Goal: Find specific page/section: Find specific page/section

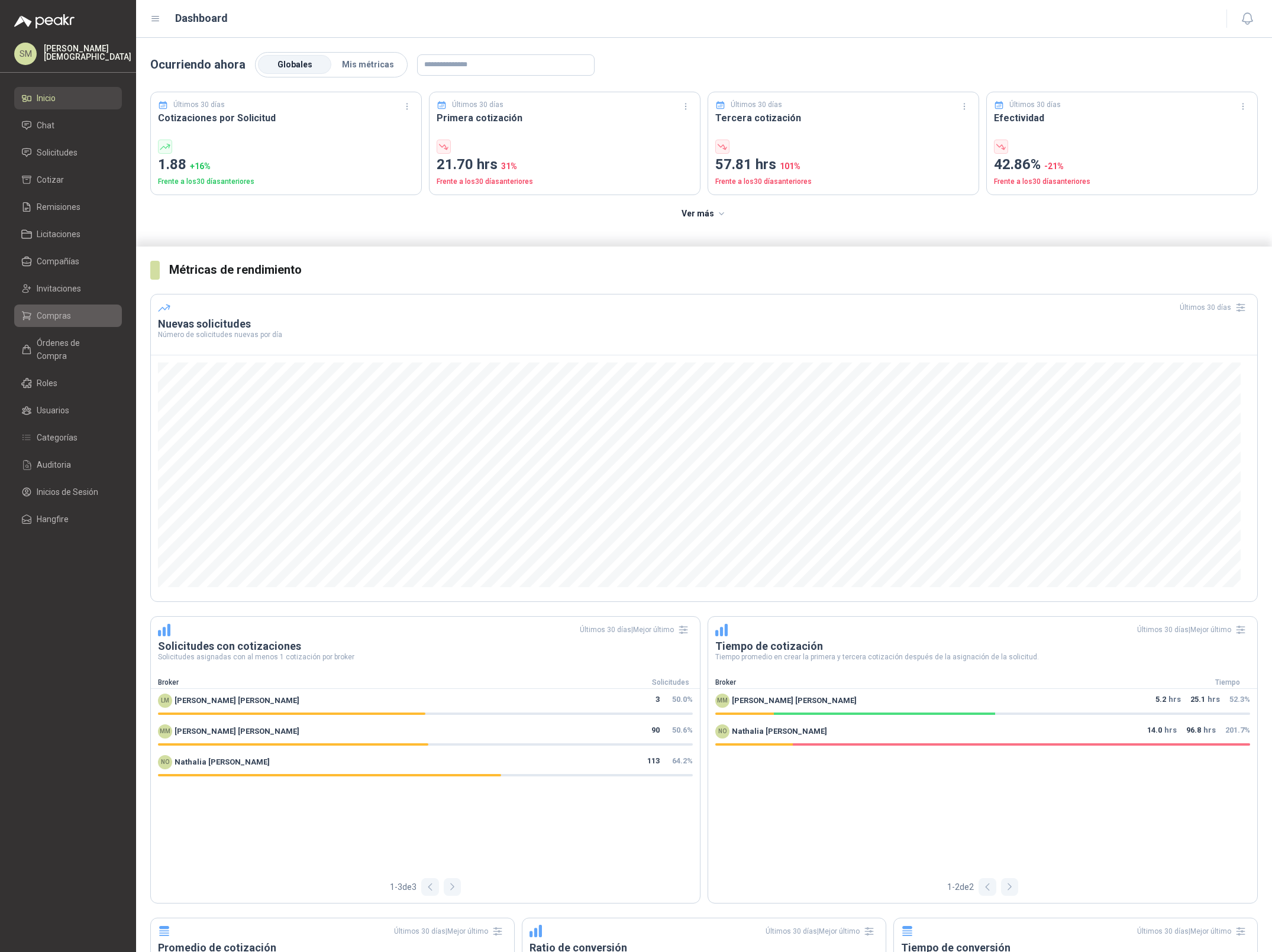
click at [58, 319] on span "Compras" at bounding box center [53, 316] width 34 height 13
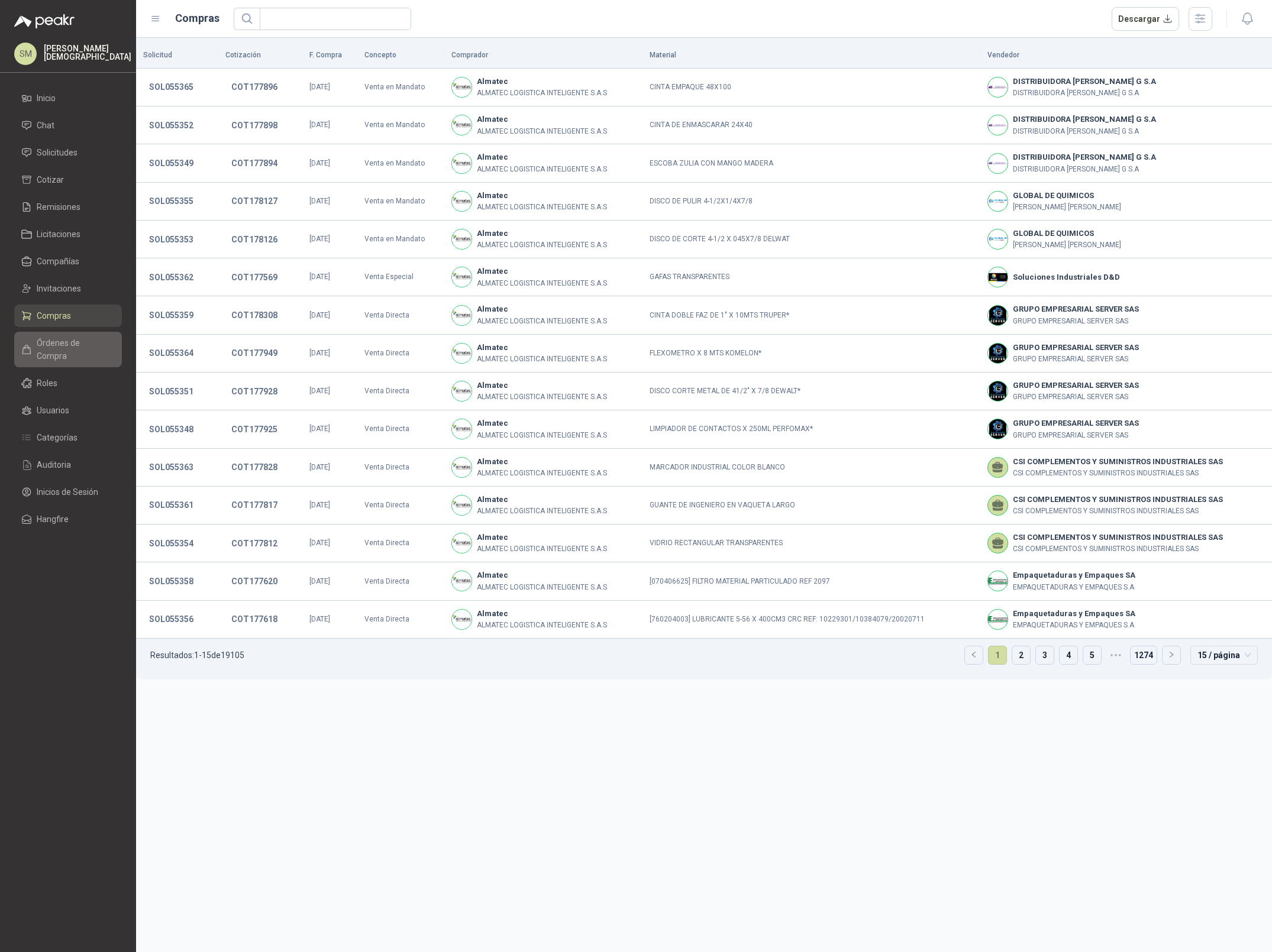
click at [73, 350] on link "Órdenes de Compra" at bounding box center [68, 349] width 108 height 35
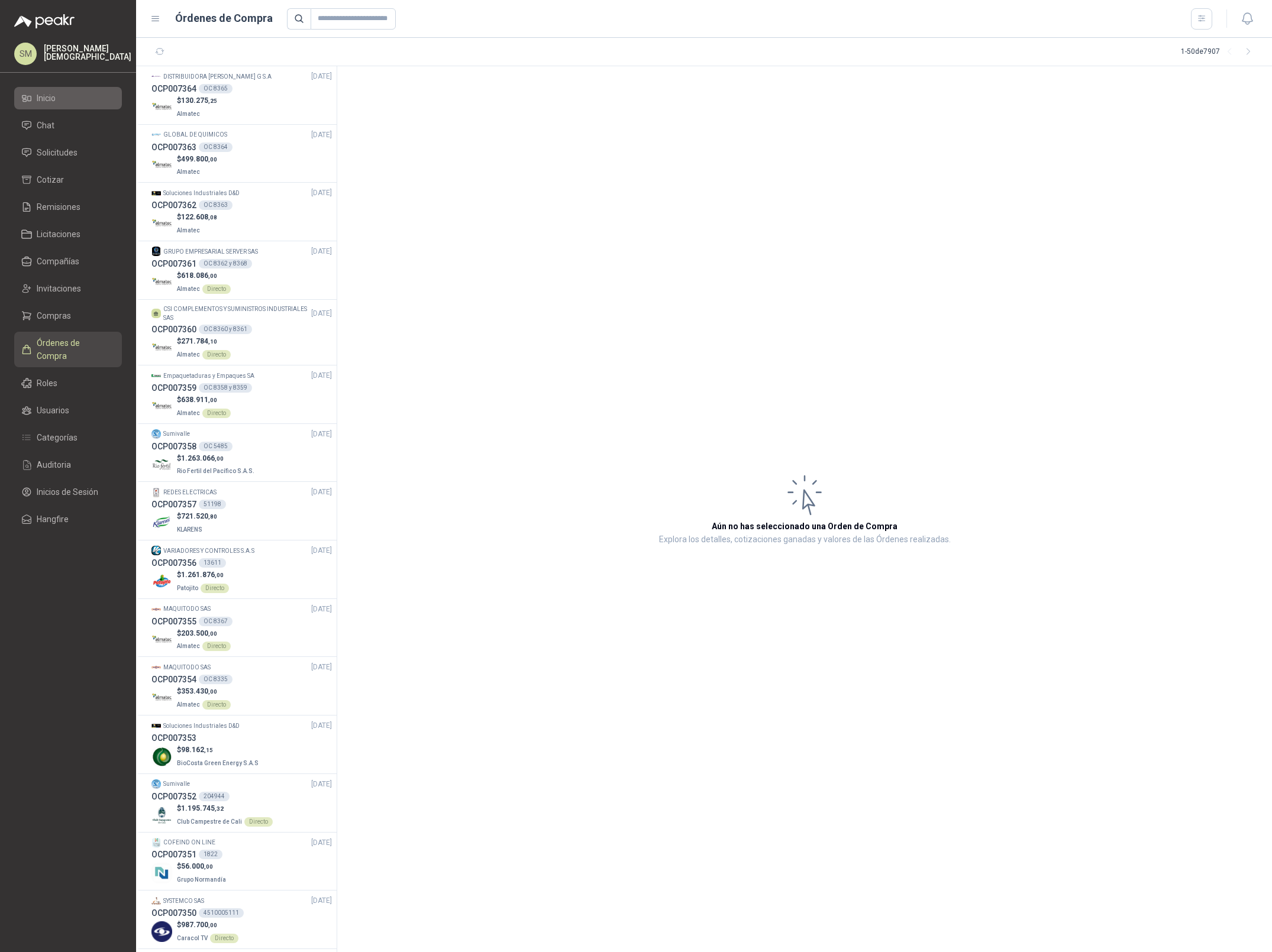
click at [49, 94] on span "Inicio" at bounding box center [46, 98] width 19 height 13
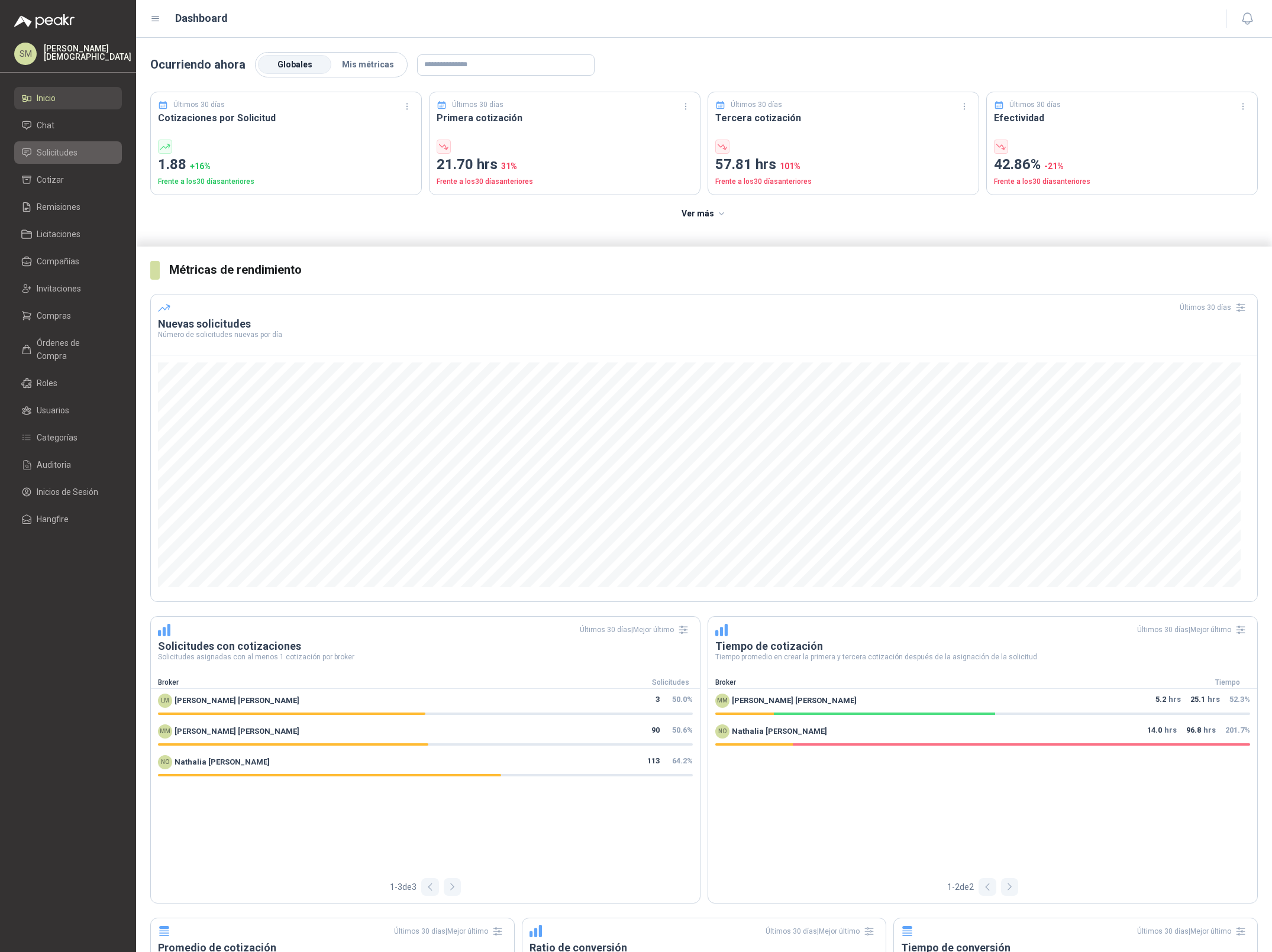
click at [71, 149] on span "Solicitudes" at bounding box center [57, 153] width 41 height 13
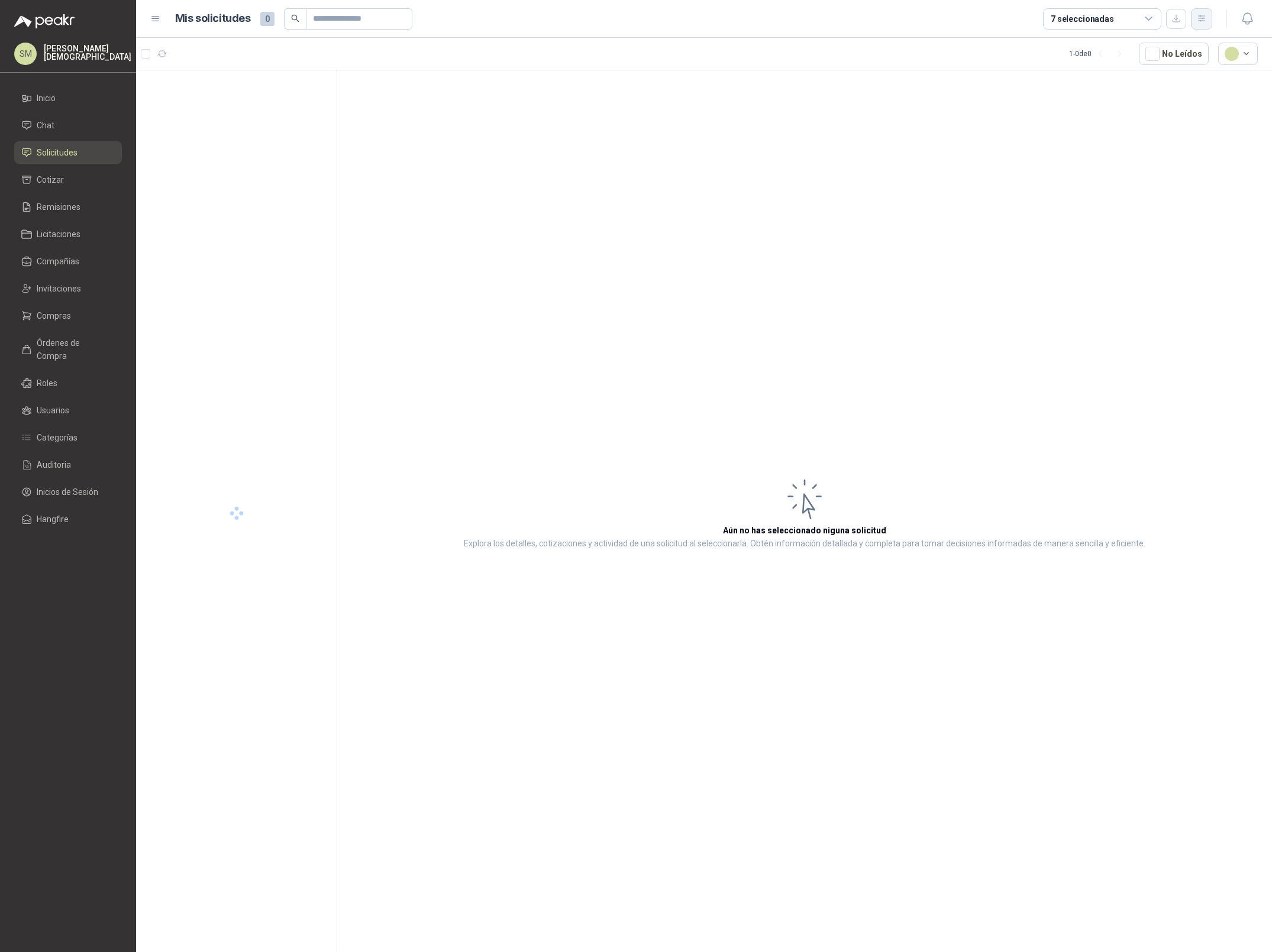
click at [1202, 16] on icon "button" at bounding box center [1201, 19] width 7 height 6
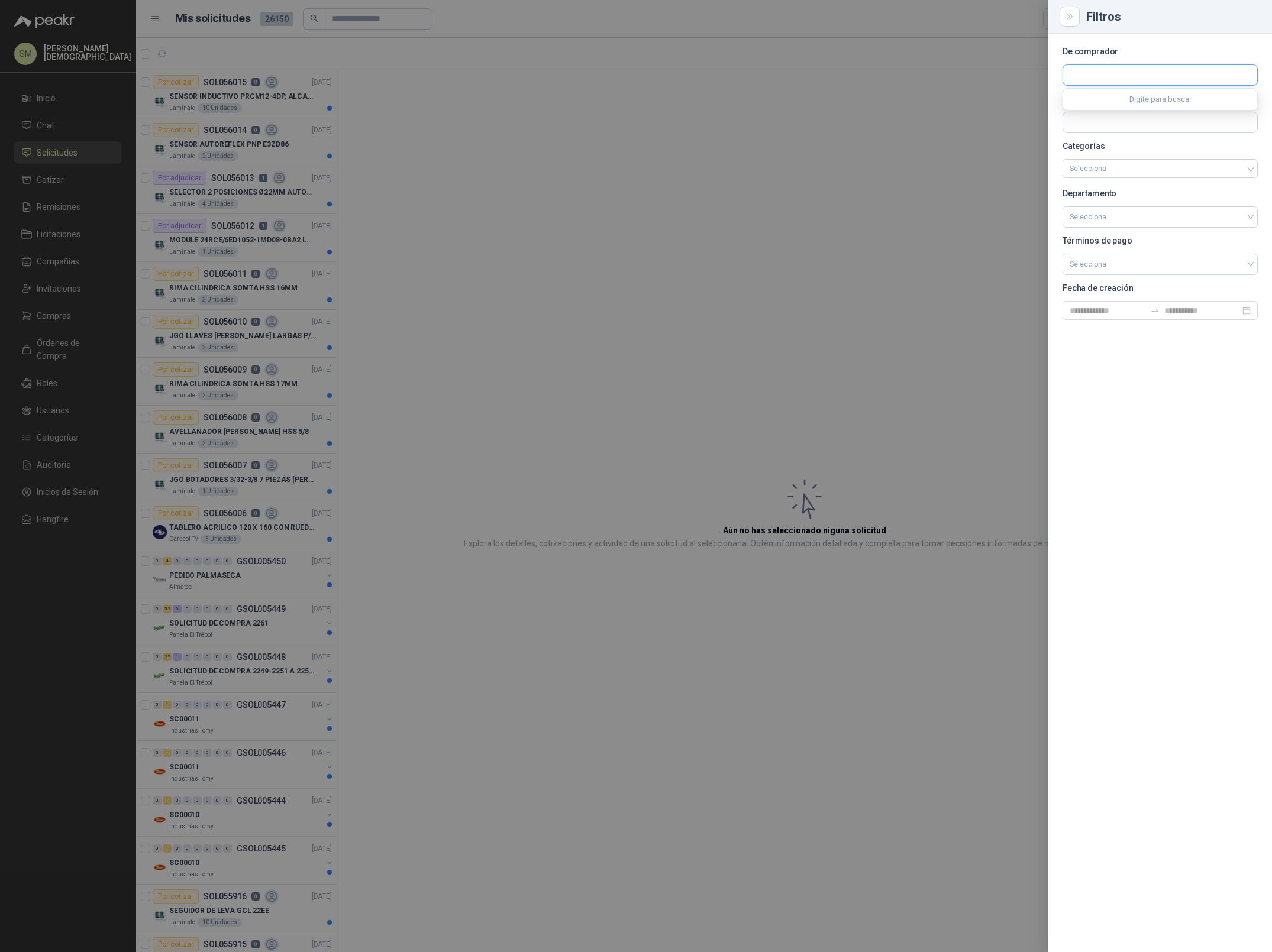
click at [1112, 74] on input "text" at bounding box center [1160, 76] width 194 height 20
click at [749, 233] on div at bounding box center [636, 476] width 1272 height 952
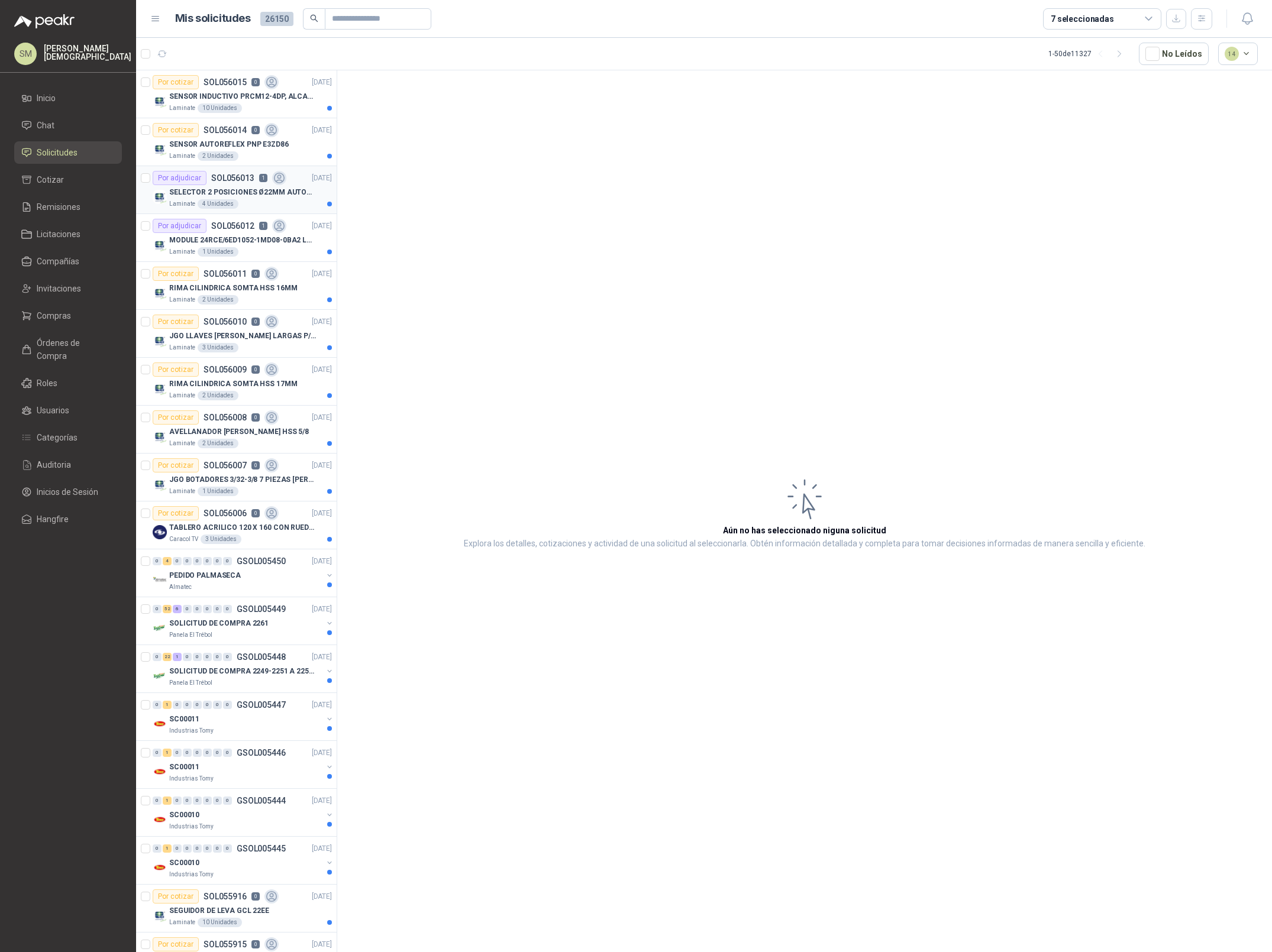
click at [260, 181] on p "1" at bounding box center [263, 178] width 8 height 8
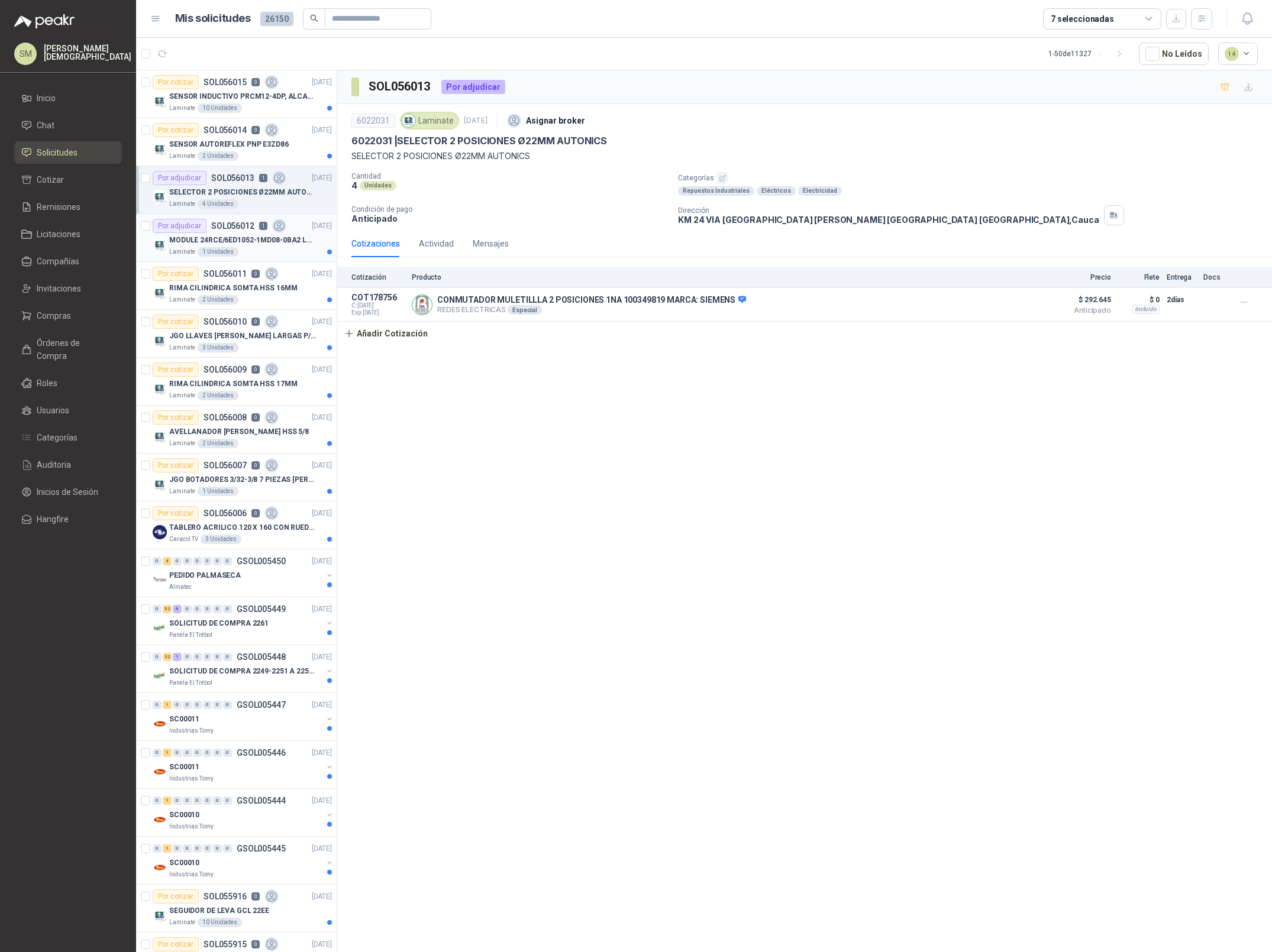
click at [273, 228] on icon at bounding box center [279, 226] width 14 height 14
click at [40, 93] on span "Inicio" at bounding box center [46, 98] width 19 height 13
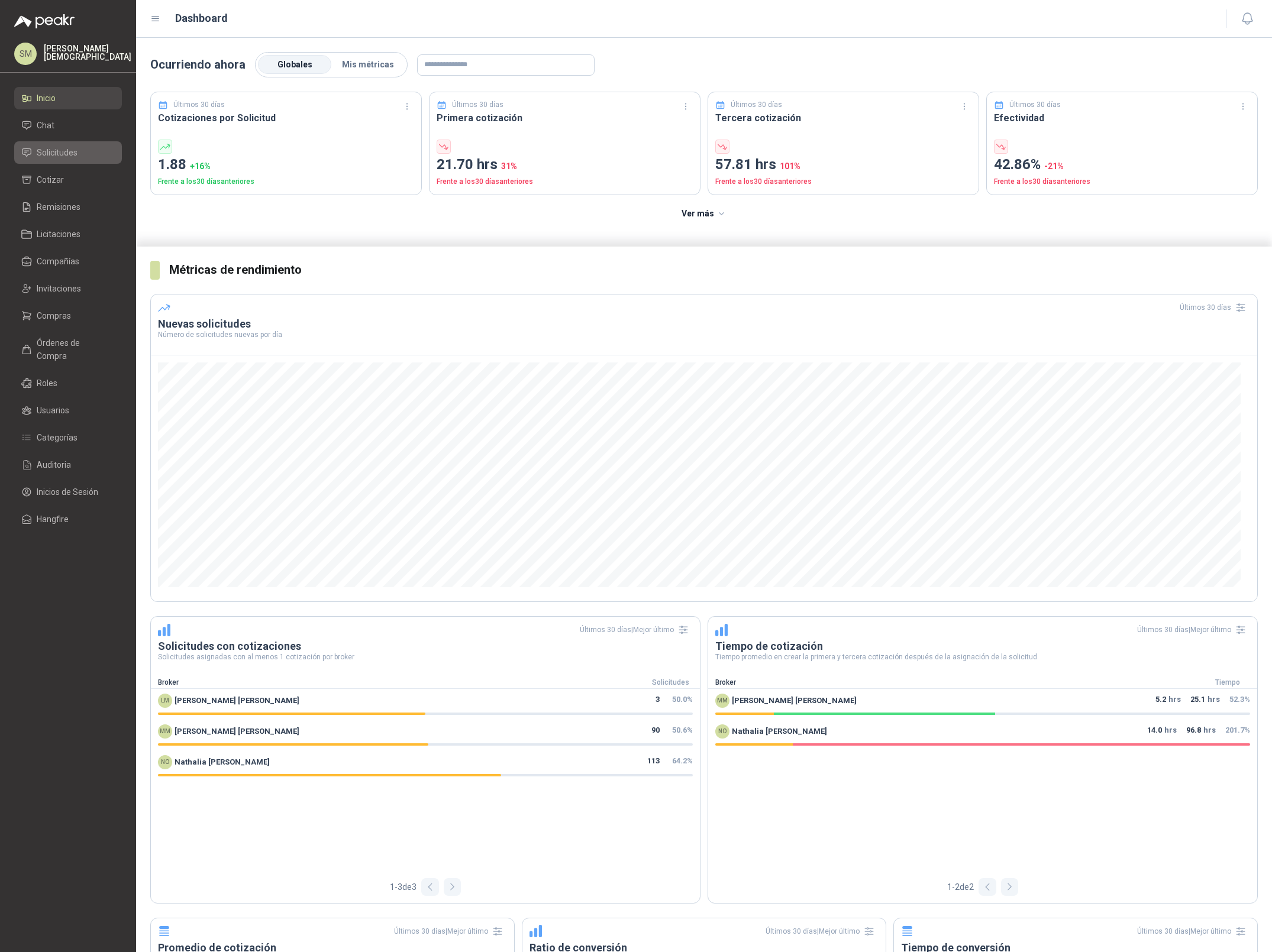
click at [74, 150] on span "Solicitudes" at bounding box center [57, 153] width 41 height 13
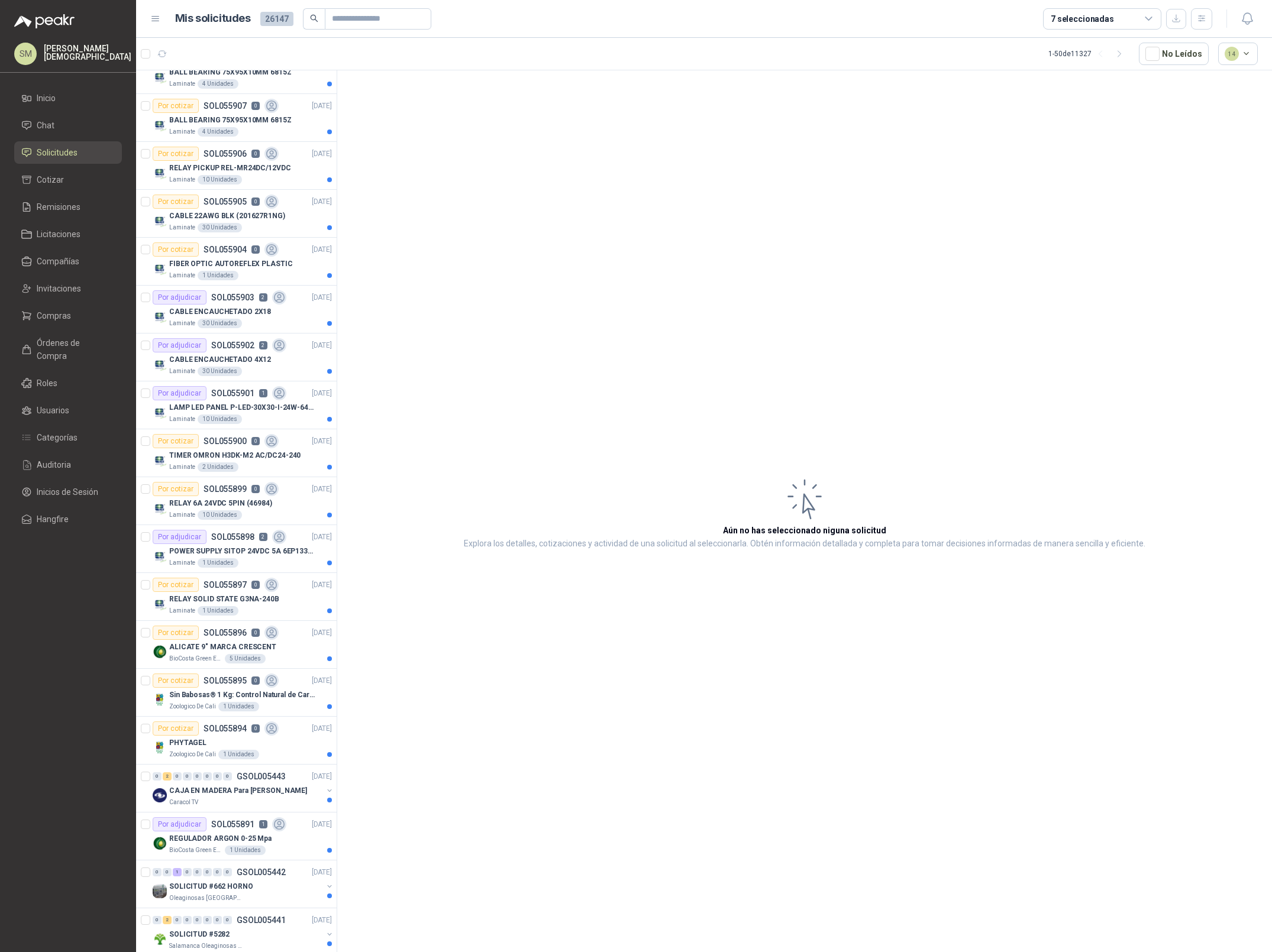
scroll to position [1541, 0]
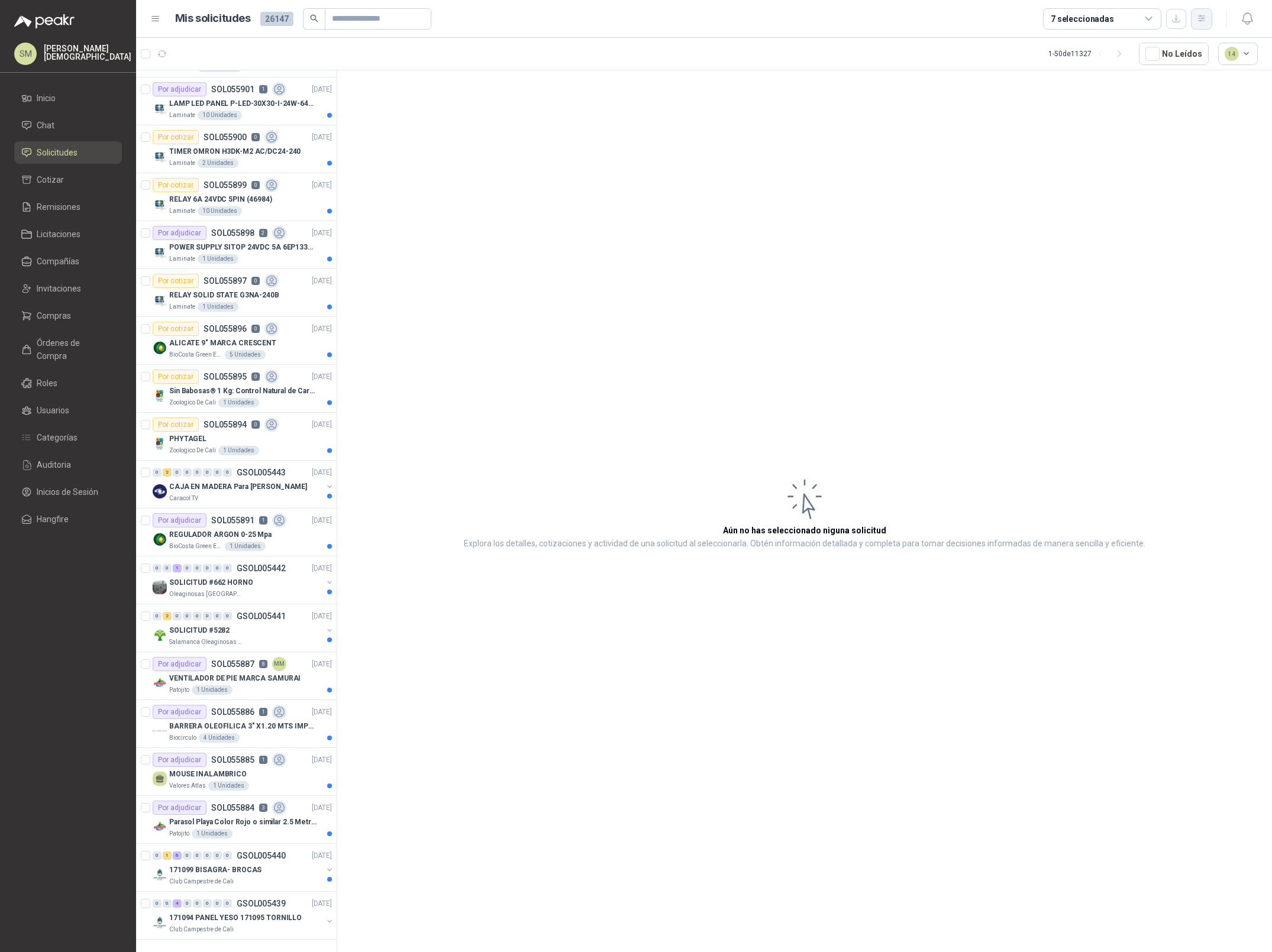
click at [1200, 18] on icon "button" at bounding box center [1202, 19] width 10 height 10
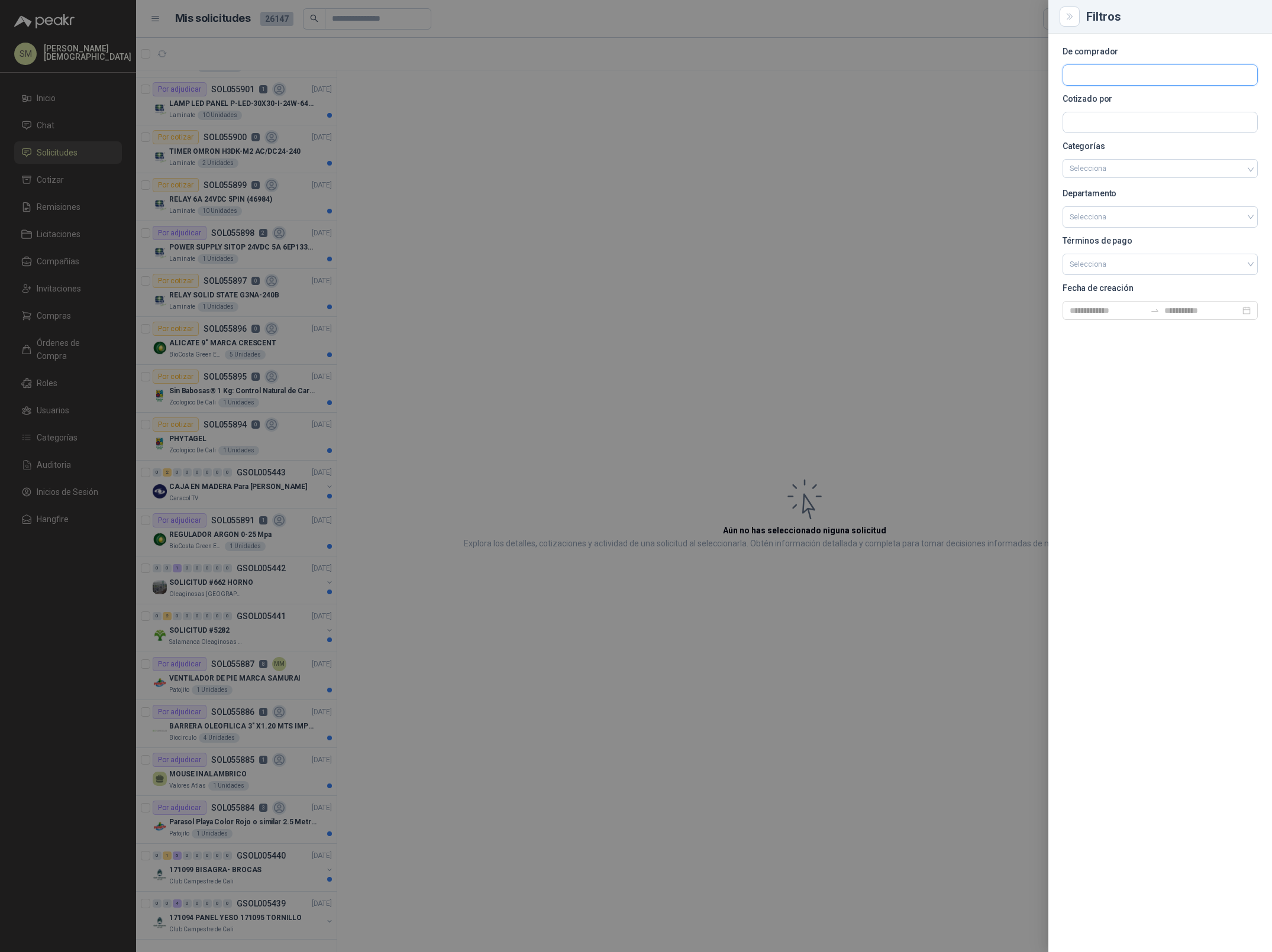
click at [1102, 81] on input "text" at bounding box center [1160, 76] width 194 height 20
type input "****"
click at [1087, 101] on div "Sucroal NIT : 891300959" at bounding box center [1160, 104] width 175 height 13
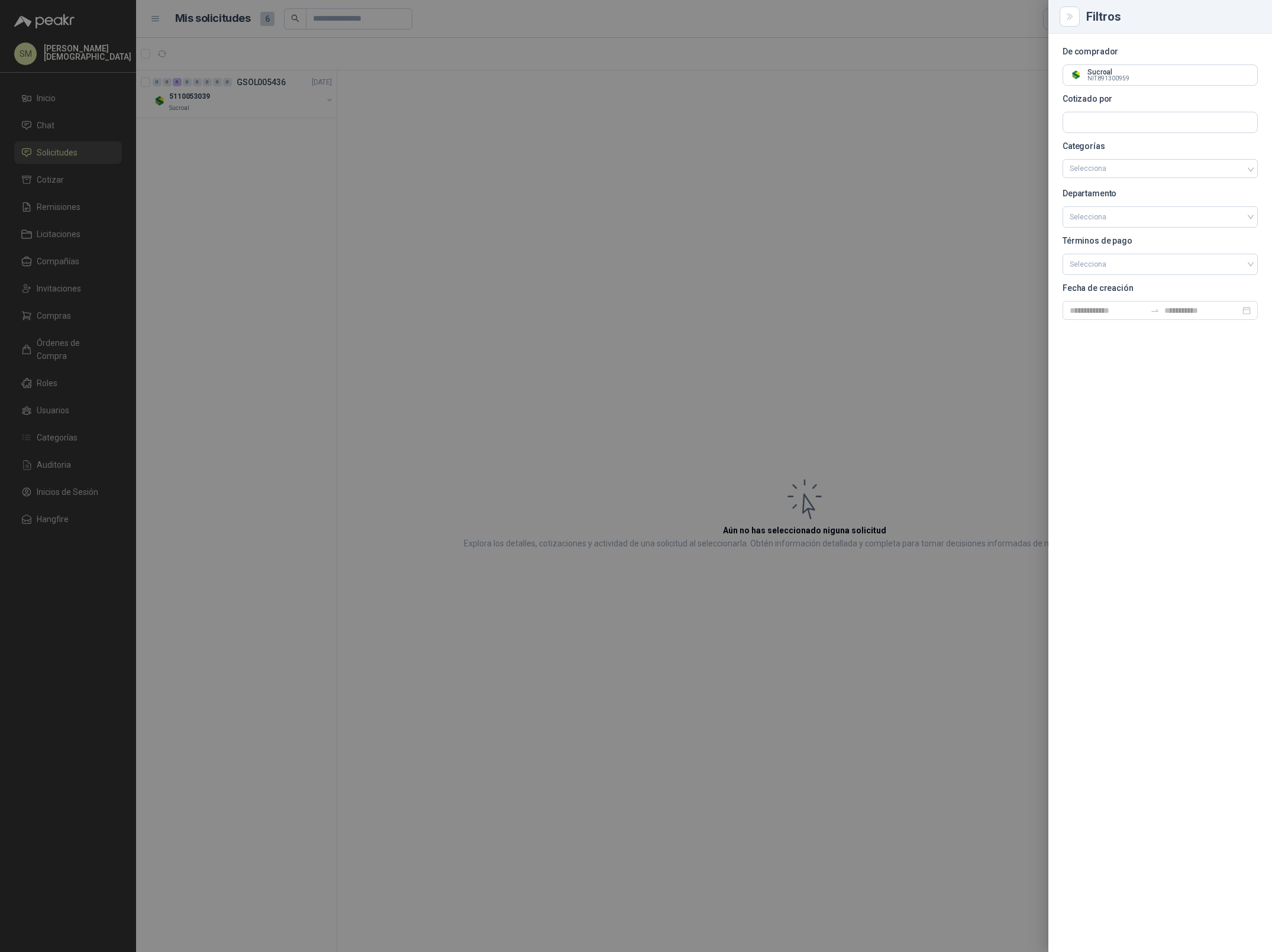
scroll to position [0, 0]
click at [646, 158] on div at bounding box center [636, 476] width 1272 height 952
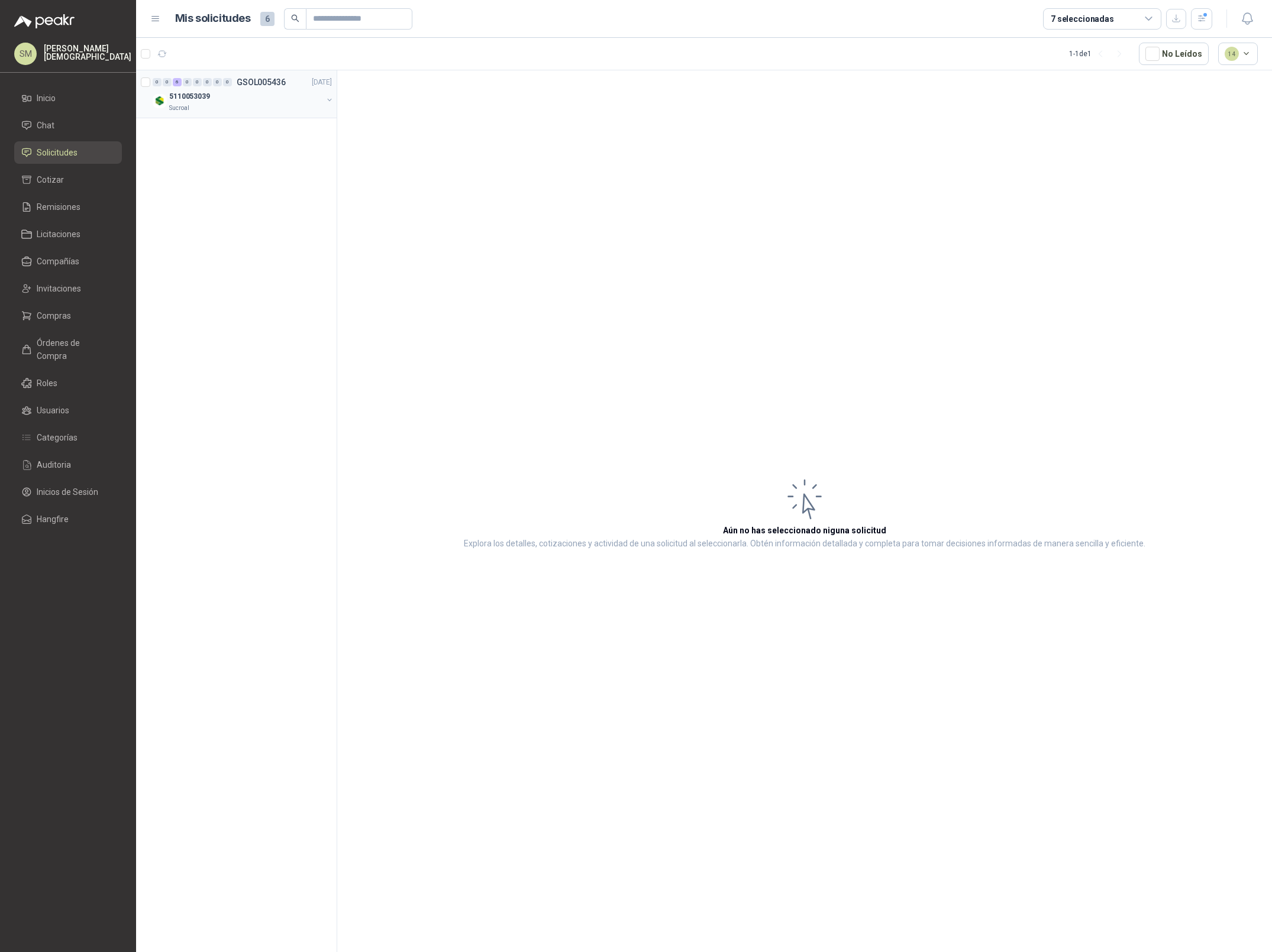
click at [308, 118] on div "0 0 6 0 0 0 0 0 GSOL005436 [DATE] 5110053039 Sucroal" at bounding box center [236, 94] width 200 height 48
click at [306, 103] on div "5110053039" at bounding box center [245, 97] width 153 height 14
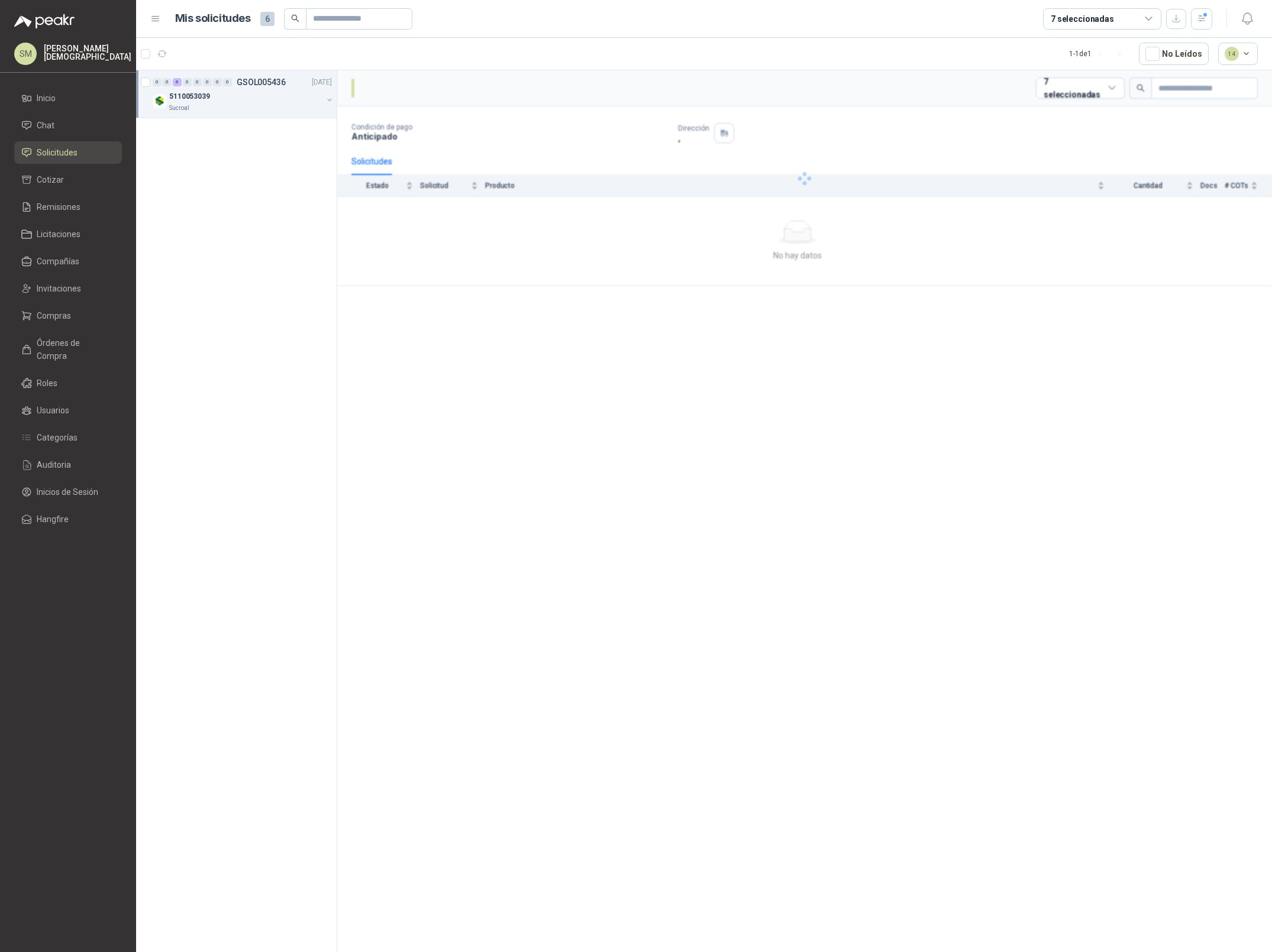
click at [317, 100] on div "5110053039" at bounding box center [245, 97] width 153 height 14
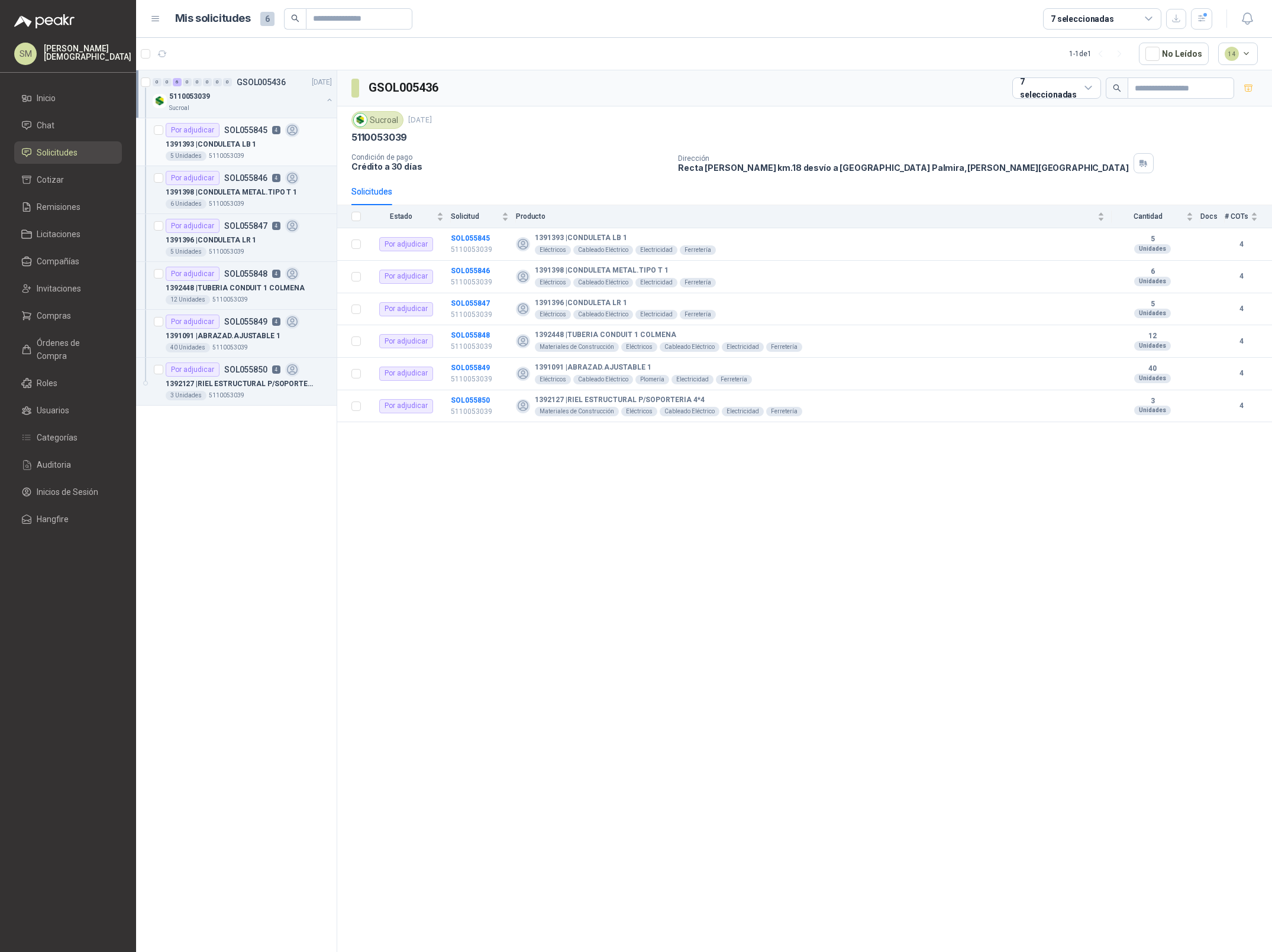
click at [301, 146] on div "1391393 | CONDULETA LB 1" at bounding box center [248, 144] width 166 height 14
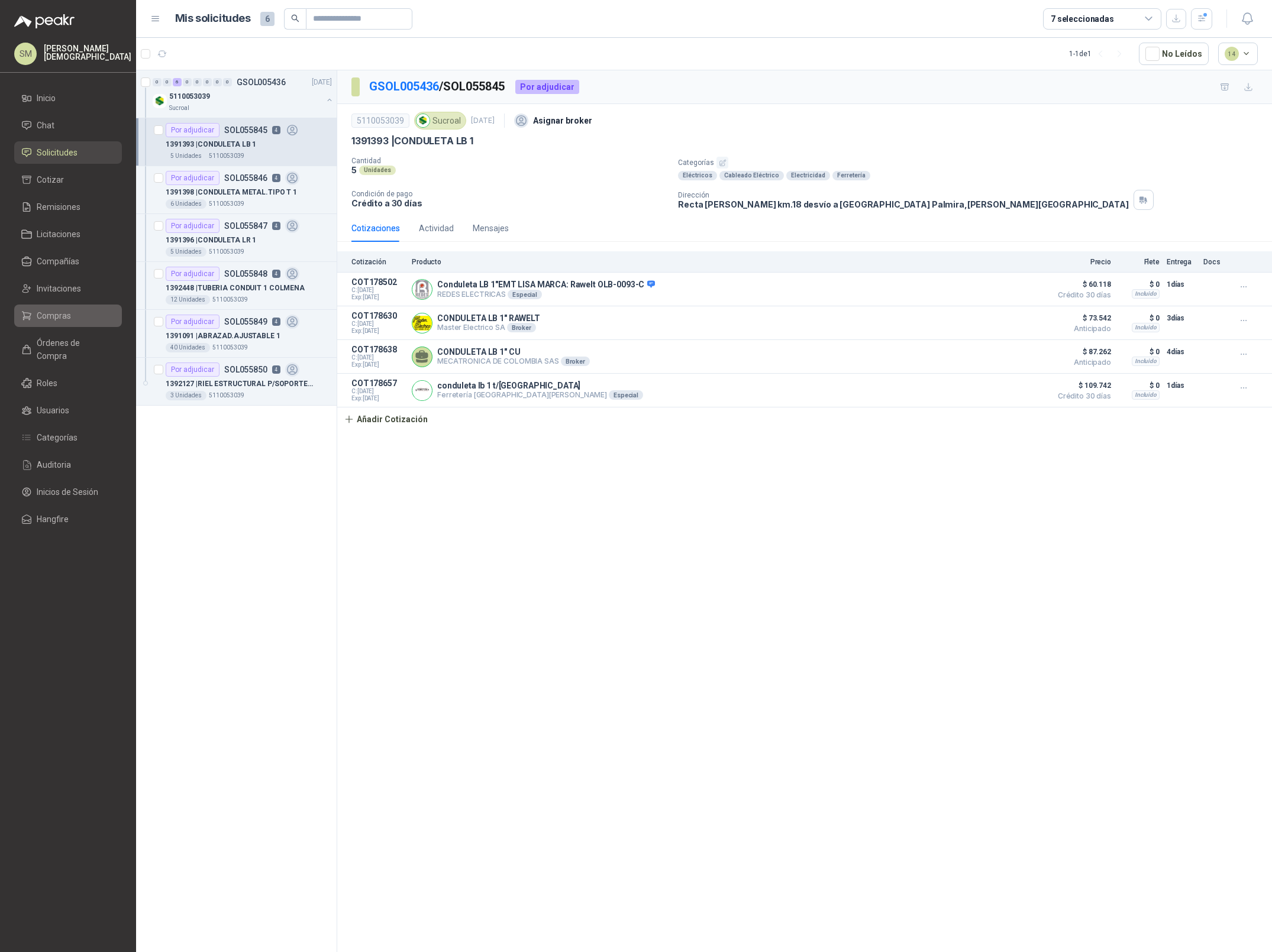
click at [58, 312] on span "Compras" at bounding box center [53, 316] width 34 height 13
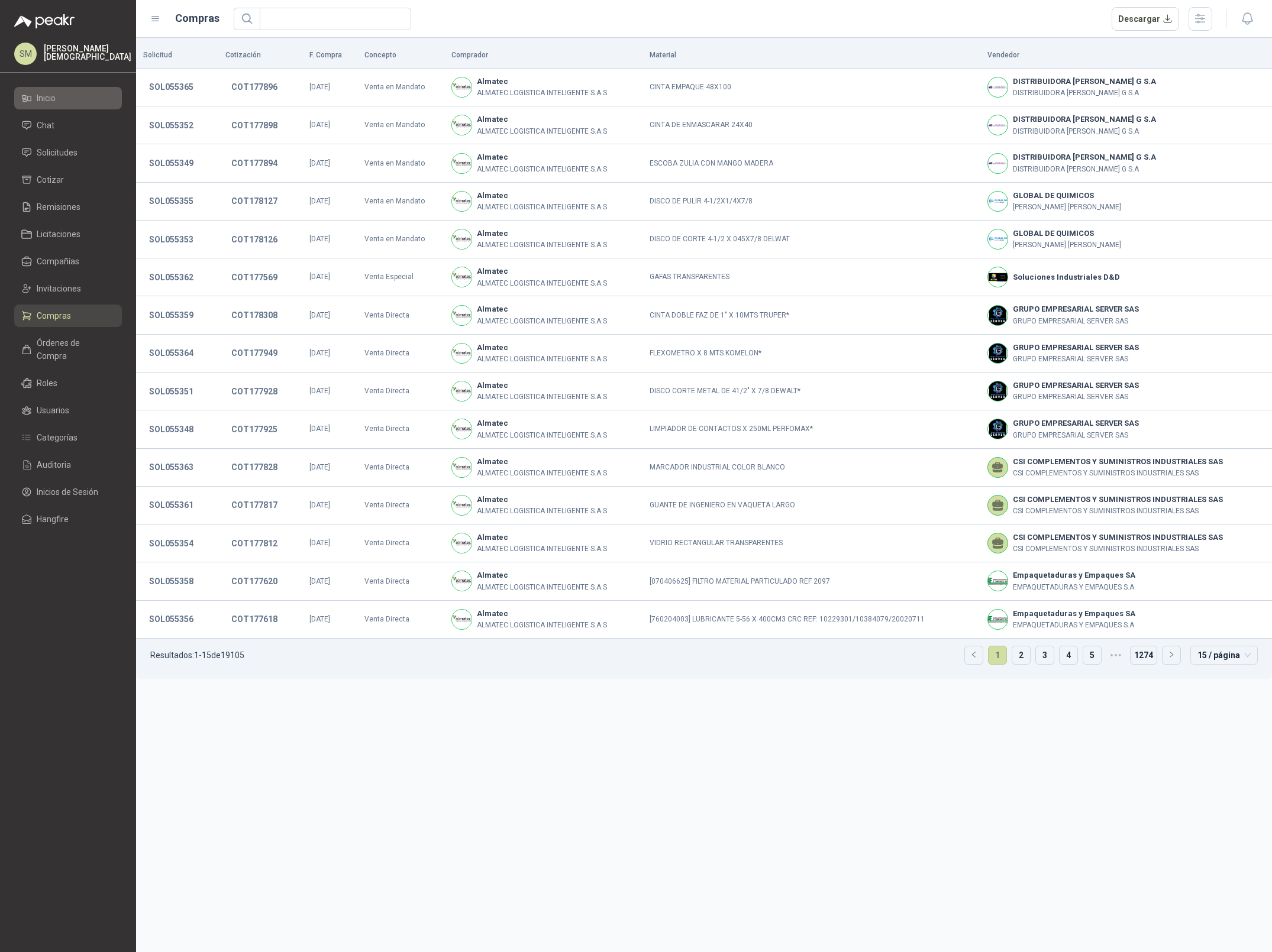
click at [74, 98] on li "Inicio" at bounding box center [68, 98] width 94 height 13
